Goal: Obtain resource: Download file/media

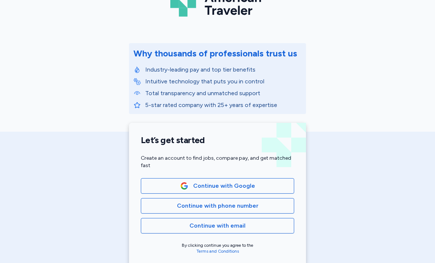
scroll to position [57, 0]
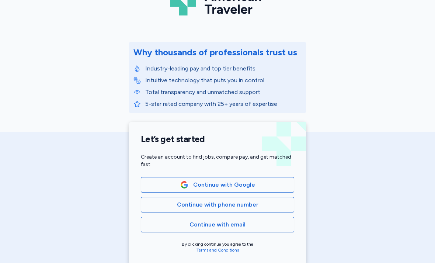
click at [246, 185] on span "Continue with Google" at bounding box center [224, 184] width 62 height 9
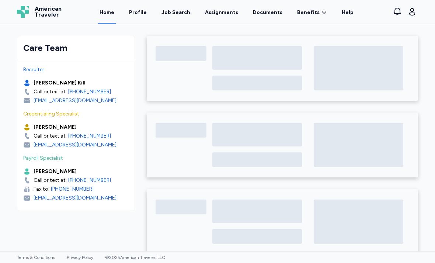
click at [0, 0] on link "Benefits Overview" at bounding box center [0, 0] width 0 height 0
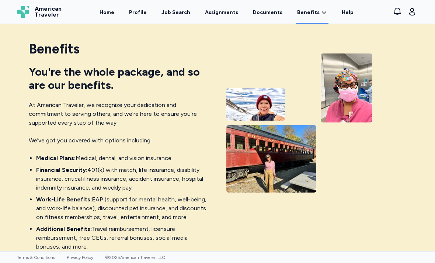
click at [141, 14] on link "Profile" at bounding box center [137, 12] width 21 height 24
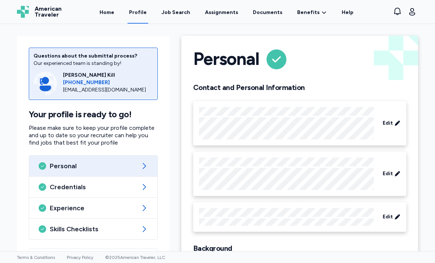
click at [269, 11] on link "Documents" at bounding box center [267, 12] width 32 height 24
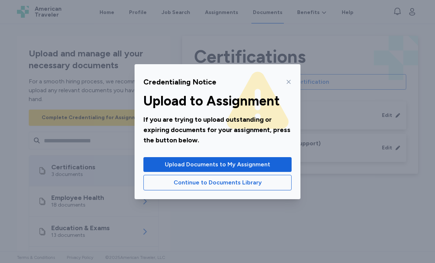
click at [289, 79] on icon at bounding box center [289, 82] width 6 height 6
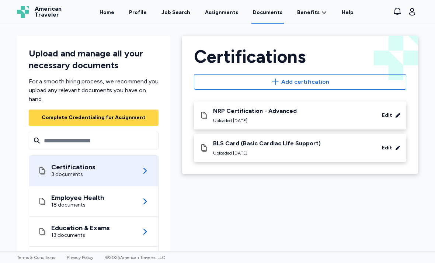
click at [111, 13] on link "Home" at bounding box center [107, 12] width 18 height 24
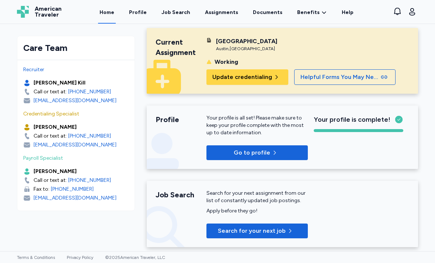
scroll to position [7, 0]
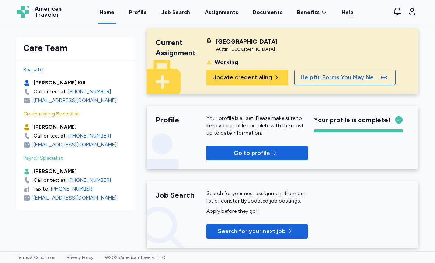
click at [139, 14] on link "Profile" at bounding box center [137, 12] width 21 height 24
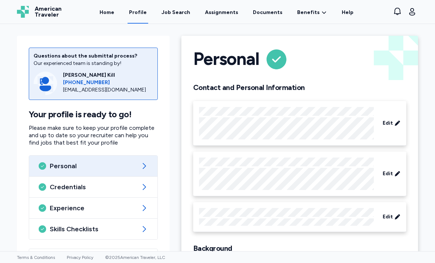
click at [414, 9] on icon "button" at bounding box center [412, 11] width 9 height 9
click at [108, 12] on link "Home" at bounding box center [107, 12] width 18 height 24
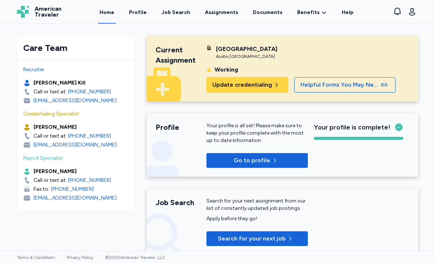
click at [357, 84] on span "Helpful Forms You May Need" at bounding box center [339, 84] width 79 height 9
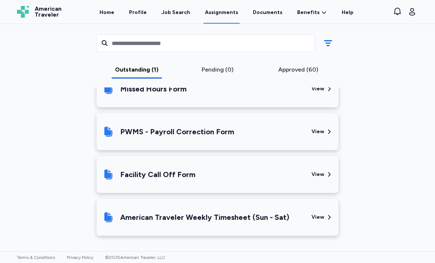
scroll to position [419, 0]
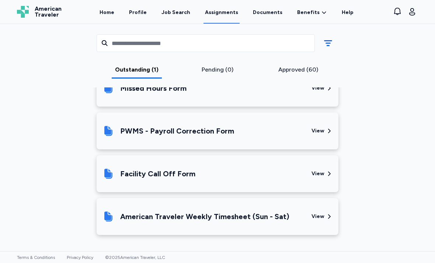
click at [316, 213] on div "View" at bounding box center [317, 216] width 13 height 7
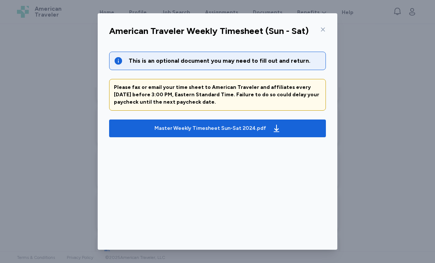
scroll to position [207, 0]
click at [279, 123] on span "Master Weekly Timesheet Sun-Sat 2024.pdf" at bounding box center [217, 128] width 205 height 12
click at [319, 26] on div at bounding box center [321, 30] width 9 height 12
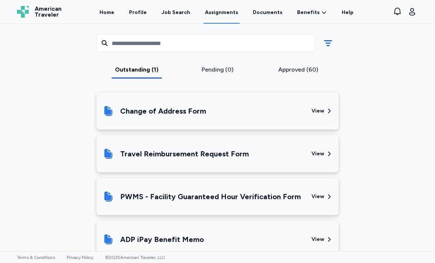
click at [306, 71] on div "Approved (60)" at bounding box center [298, 69] width 75 height 9
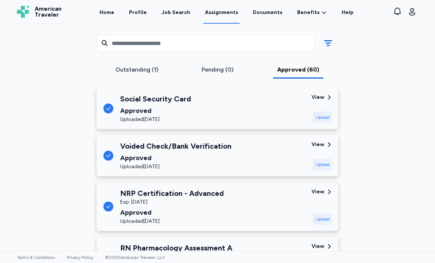
scroll to position [137, 0]
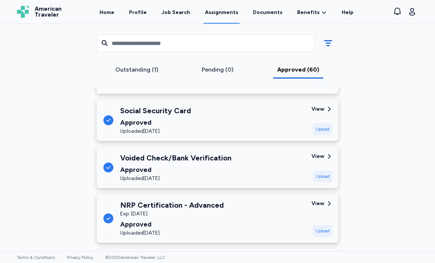
click at [138, 70] on div "Outstanding (1)" at bounding box center [136, 69] width 75 height 9
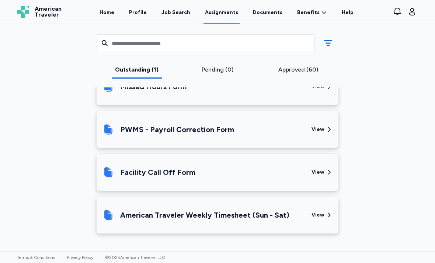
scroll to position [420, 0]
click at [318, 132] on div "View" at bounding box center [317, 129] width 13 height 7
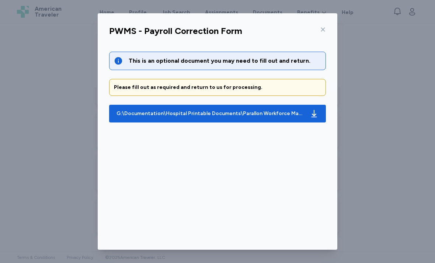
click at [297, 110] on div "G:\Documentation\Hospital Printable Documents\Parallon Workforce Management Sol…" at bounding box center [209, 113] width 187 height 7
click at [321, 27] on icon at bounding box center [323, 30] width 6 height 6
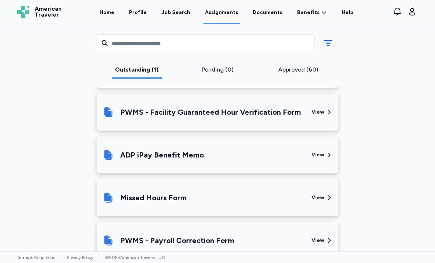
scroll to position [310, 0]
click at [106, 14] on link "Home" at bounding box center [107, 12] width 18 height 24
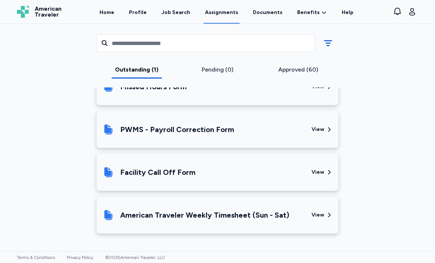
scroll to position [420, 0]
click at [319, 130] on div "View" at bounding box center [317, 129] width 13 height 7
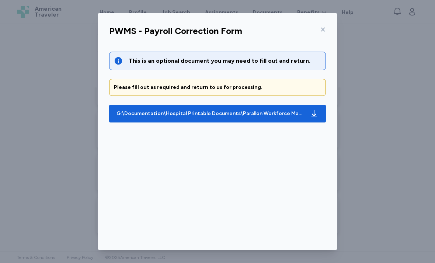
click at [310, 112] on icon "button" at bounding box center [314, 113] width 9 height 9
